Goal: Task Accomplishment & Management: Use online tool/utility

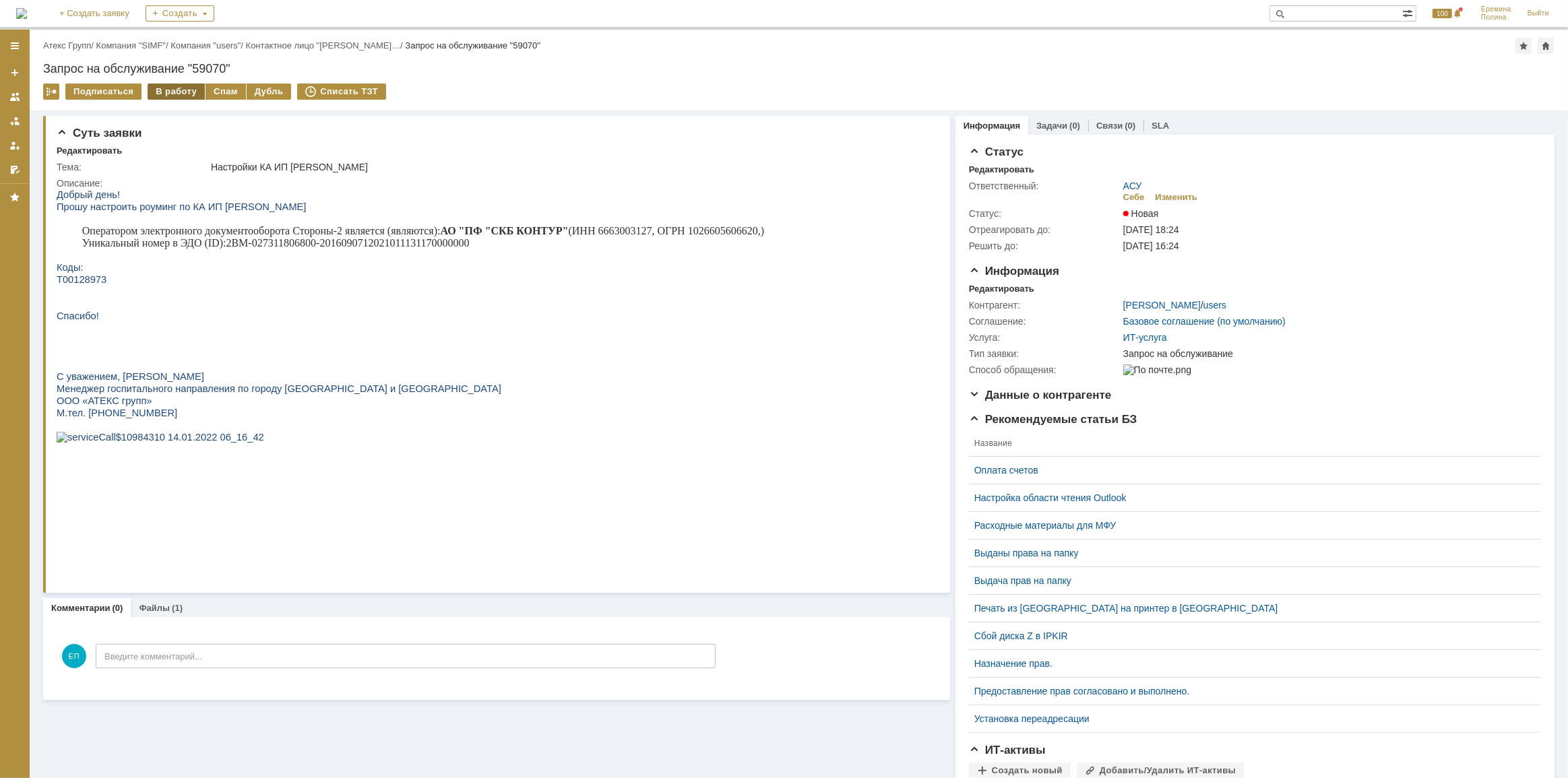
click at [177, 95] on div "В работу" at bounding box center [177, 91] width 57 height 16
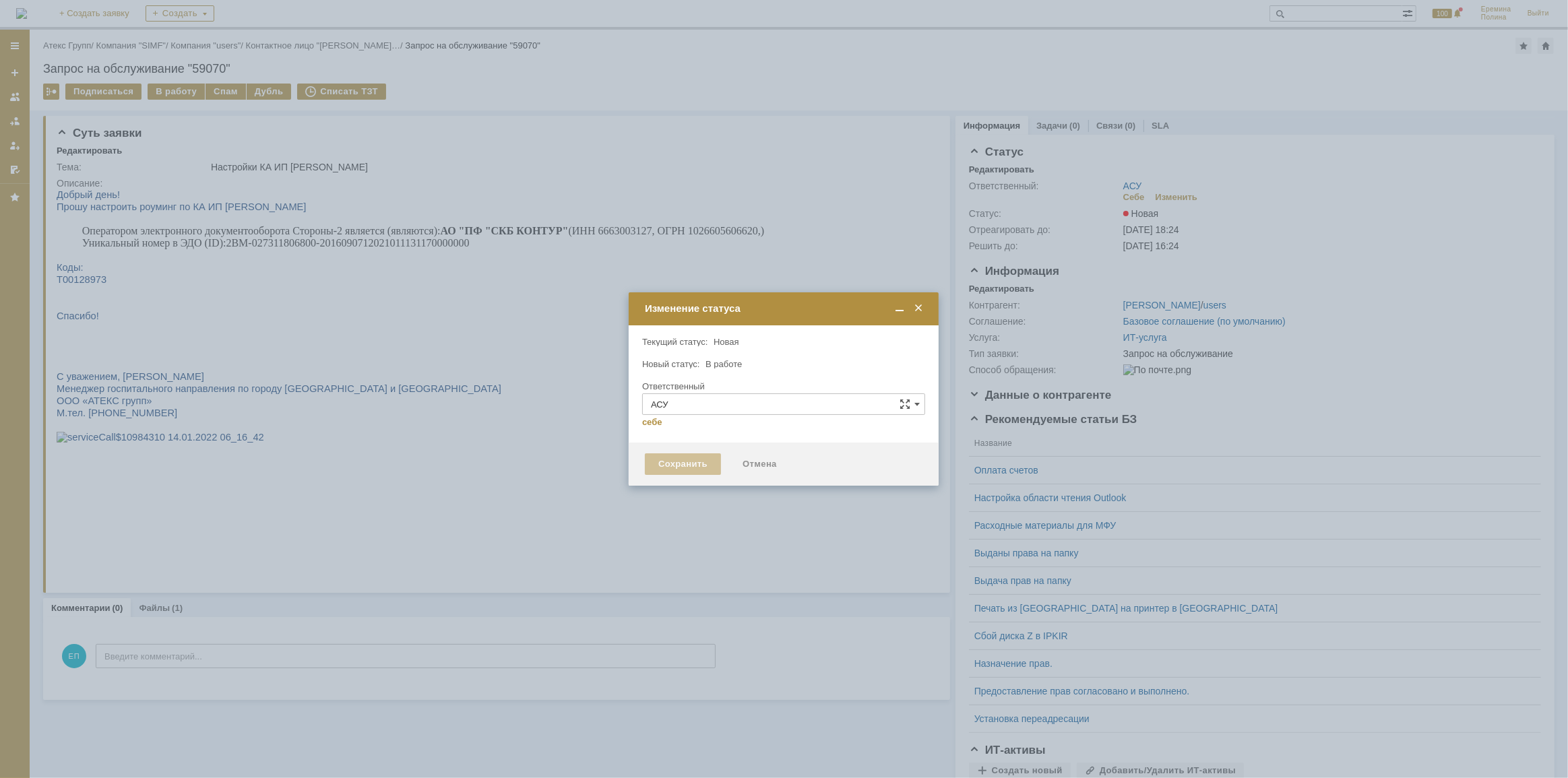
type input "[PERSON_NAME]"
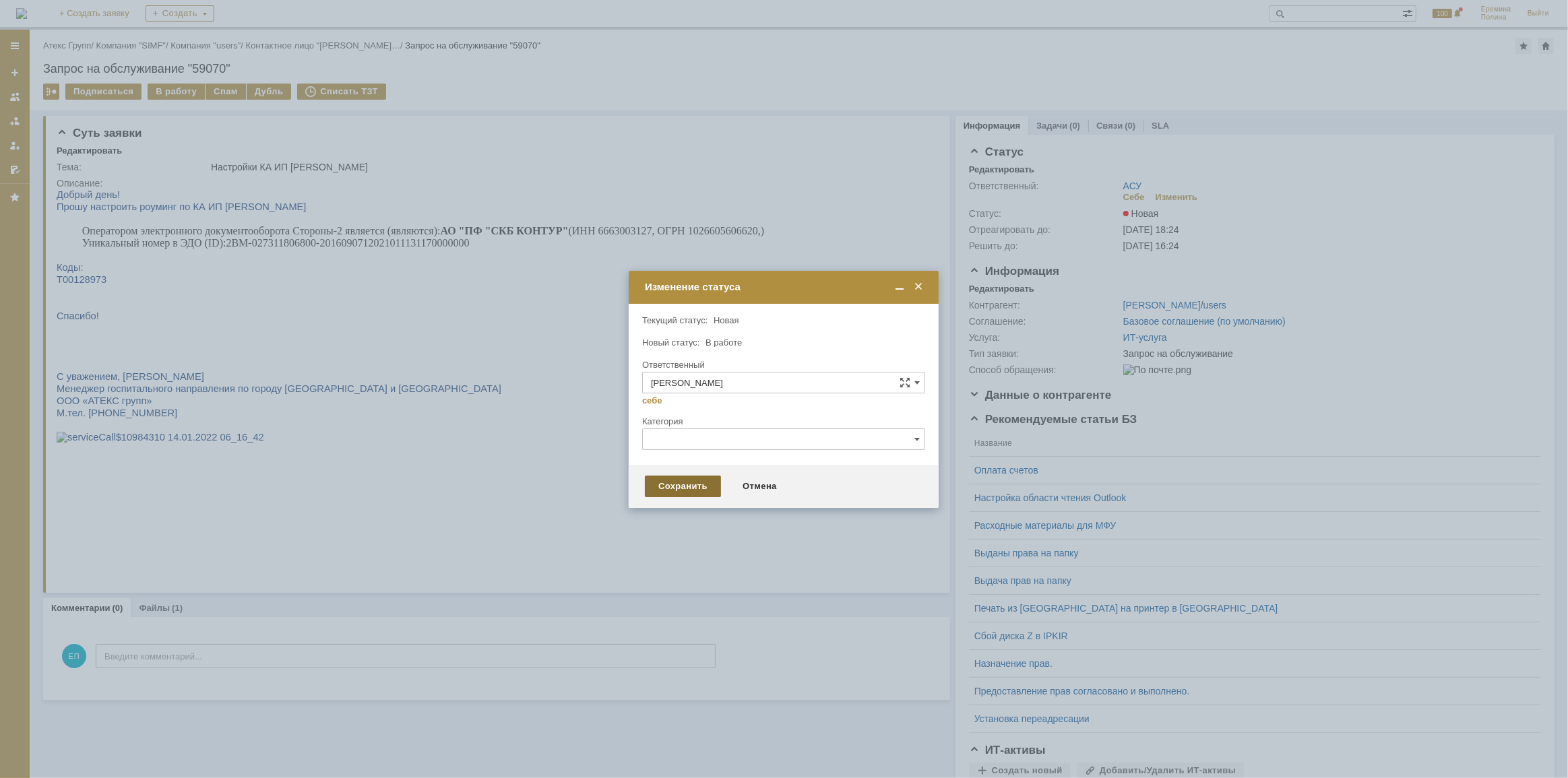
click at [697, 492] on div "Сохранить" at bounding box center [683, 487] width 76 height 22
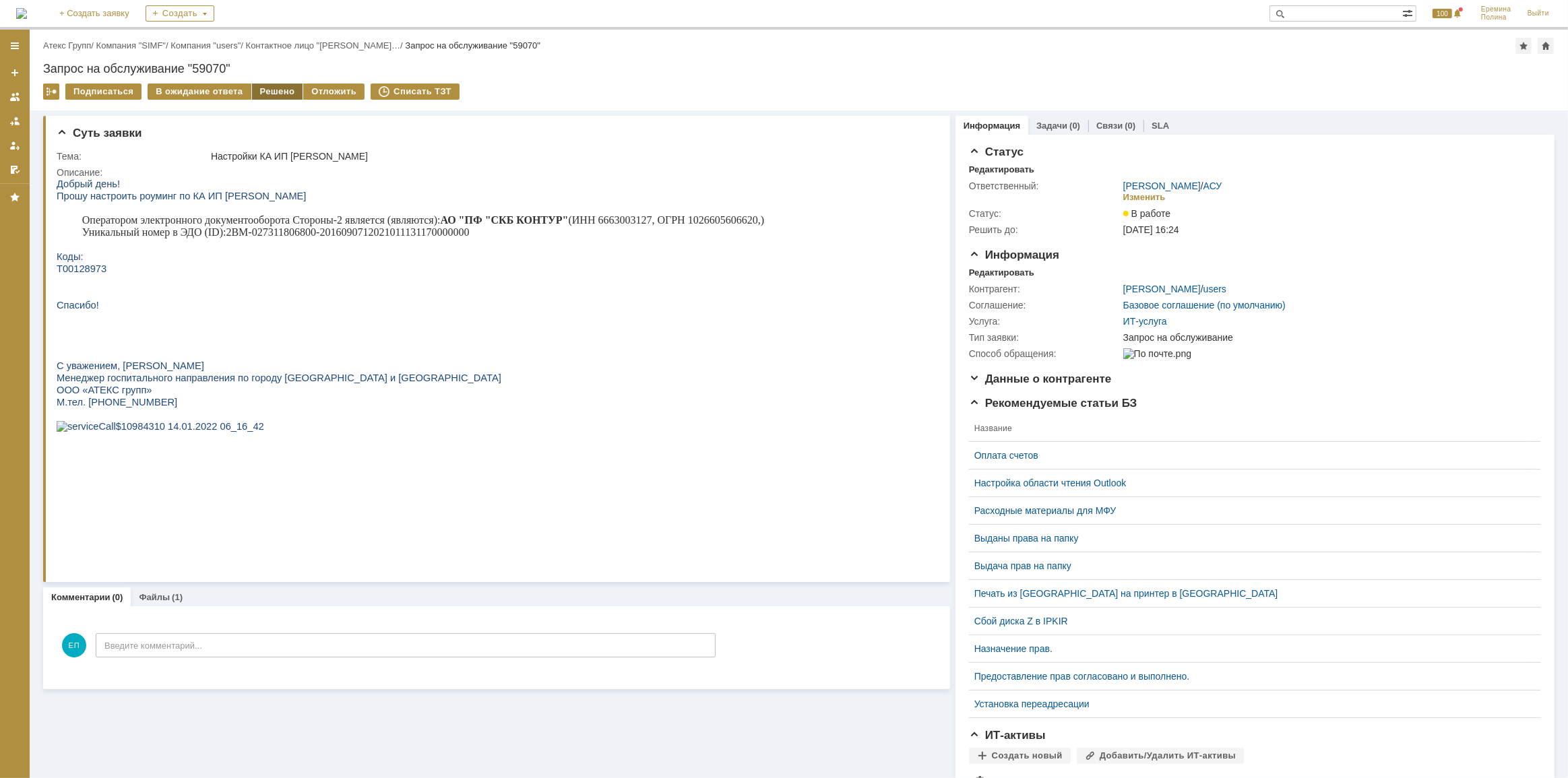
click at [280, 94] on div "Решено" at bounding box center [277, 91] width 52 height 16
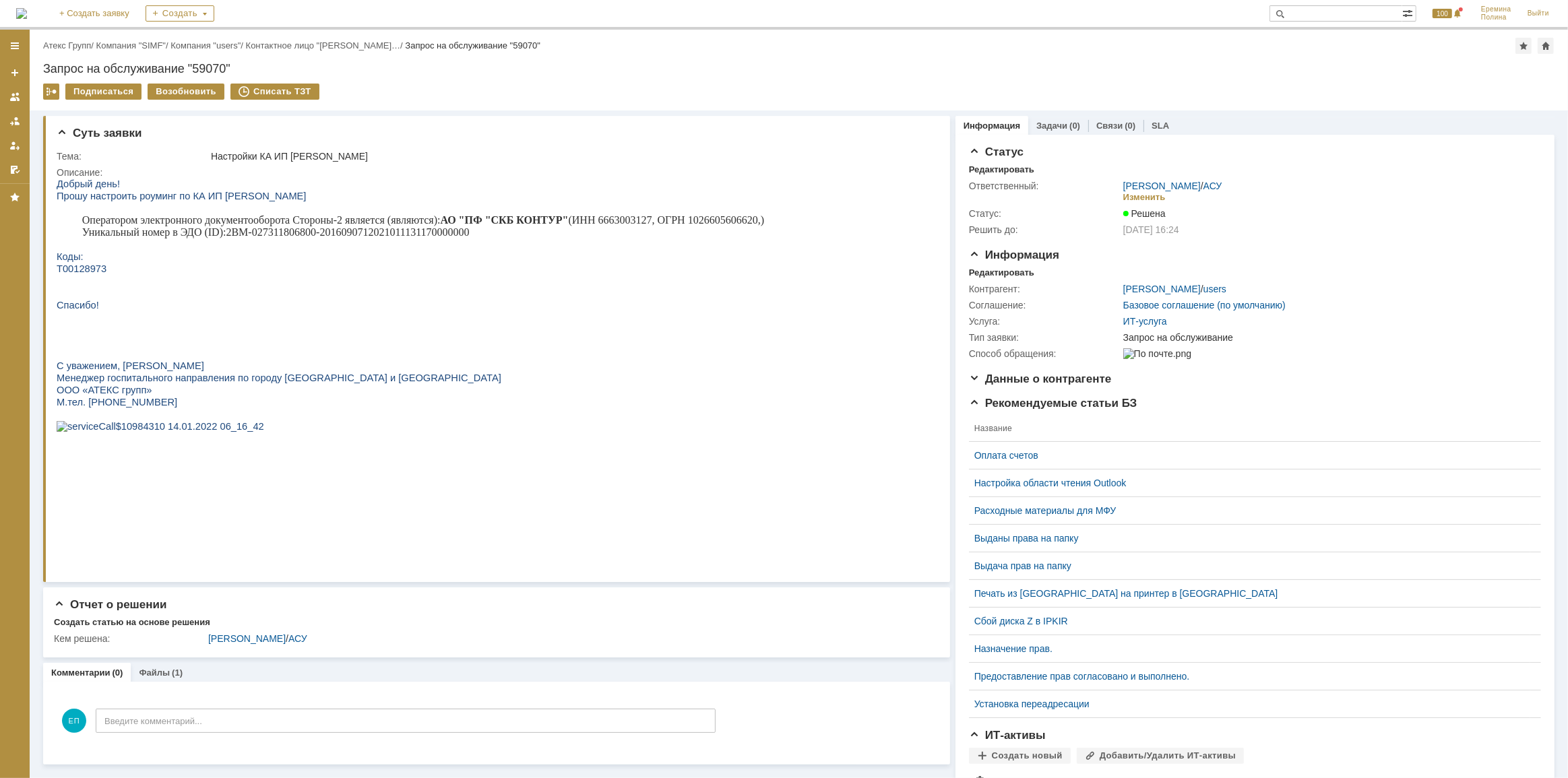
drag, startPoint x: 1209, startPoint y: 183, endPoint x: 1227, endPoint y: 177, distance: 19.0
click at [1209, 183] on link "АСУ" at bounding box center [1212, 186] width 19 height 11
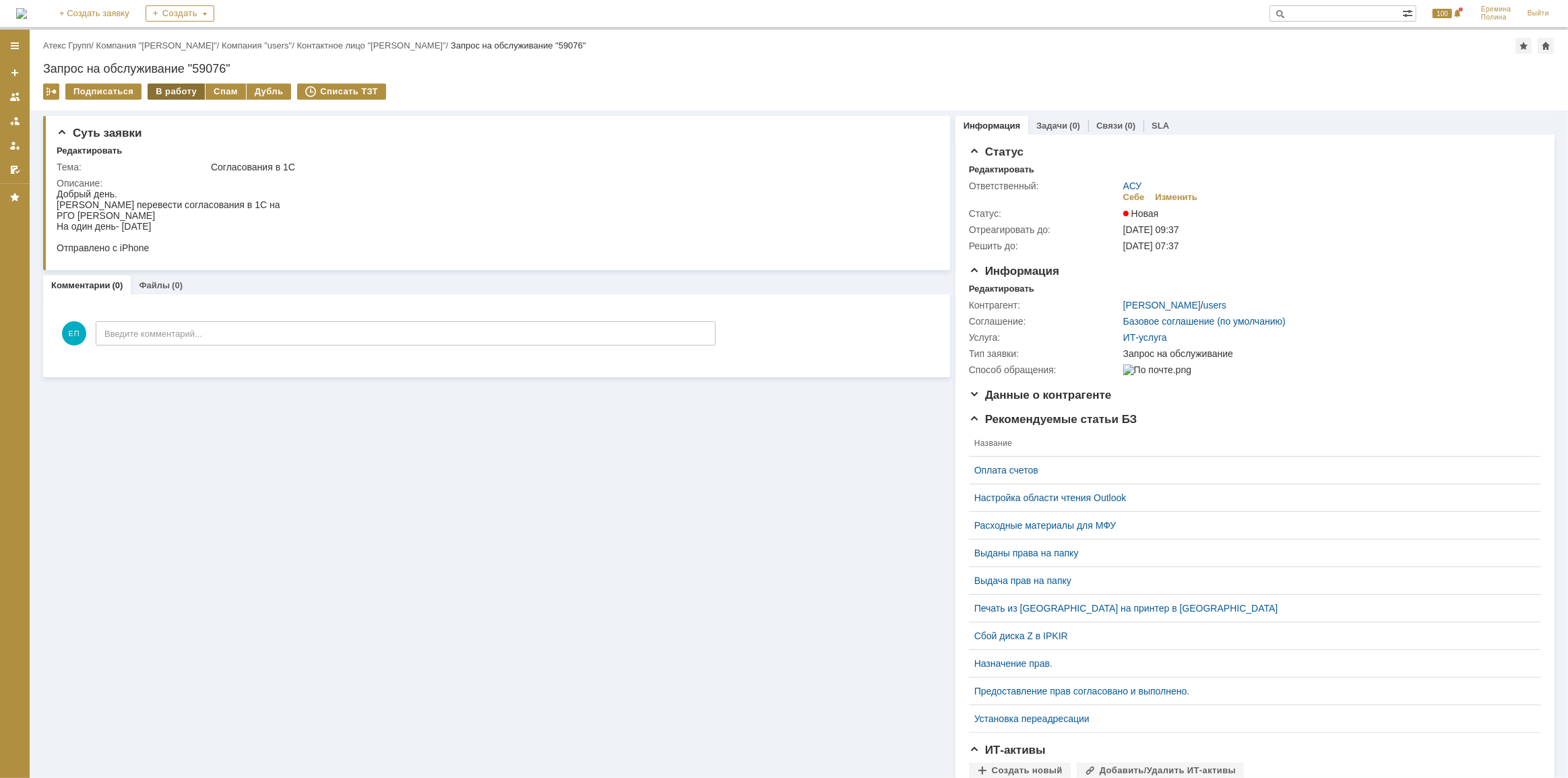
click at [168, 94] on div "В работу" at bounding box center [177, 91] width 57 height 16
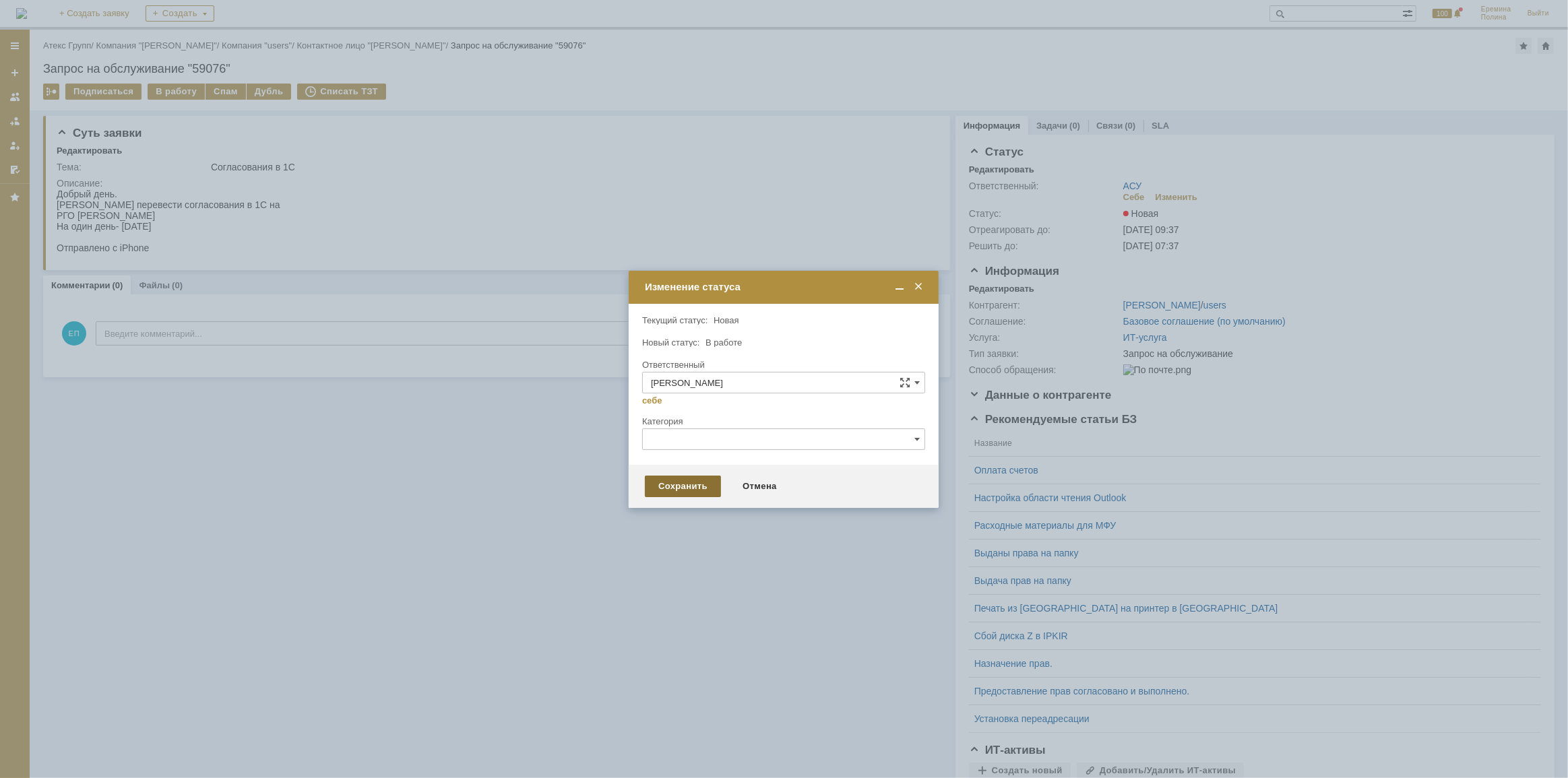
click at [673, 487] on div "Сохранить" at bounding box center [683, 487] width 76 height 22
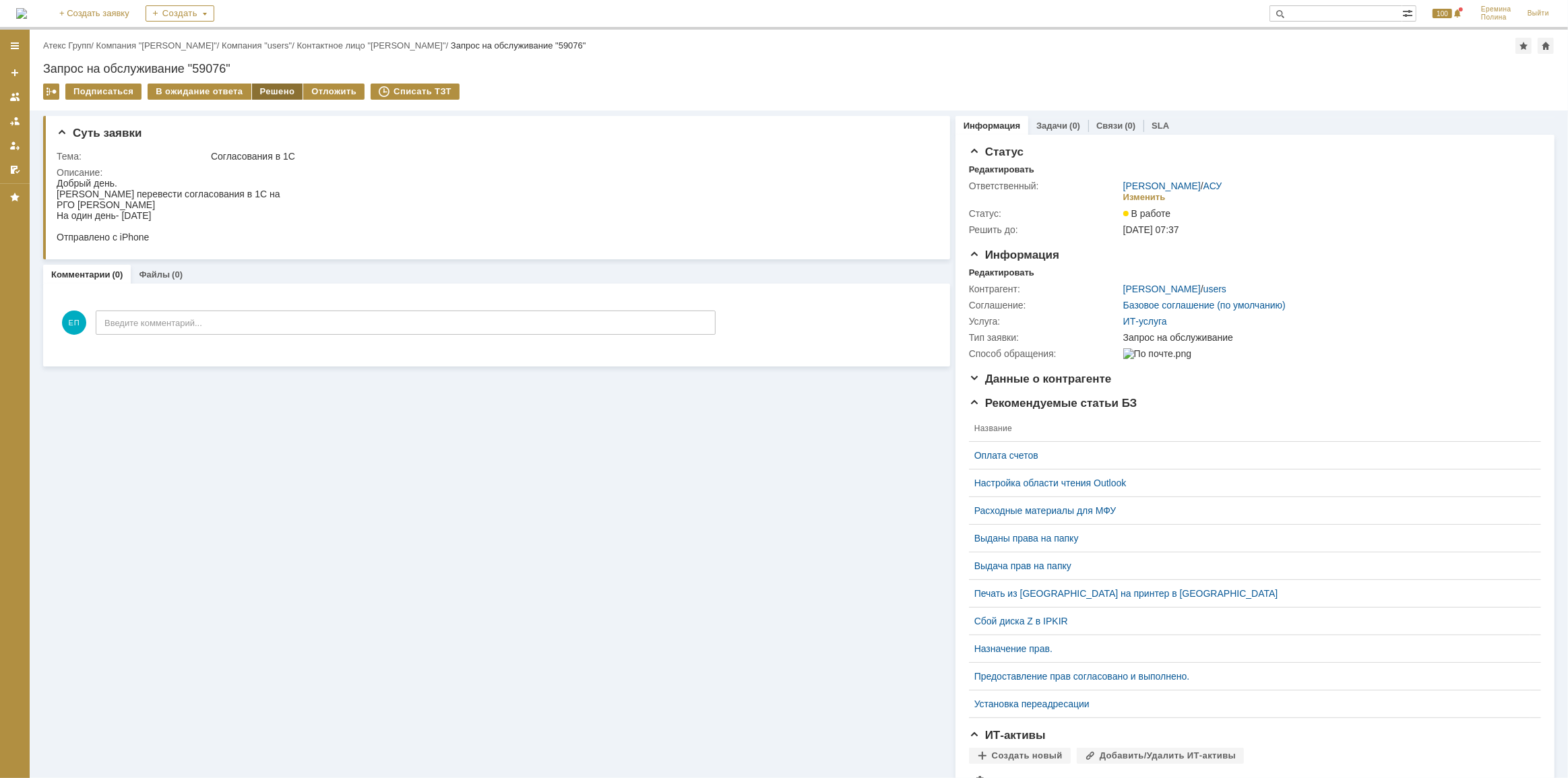
click at [255, 84] on div "Решено" at bounding box center [277, 91] width 52 height 16
